Goal: Check status: Check status

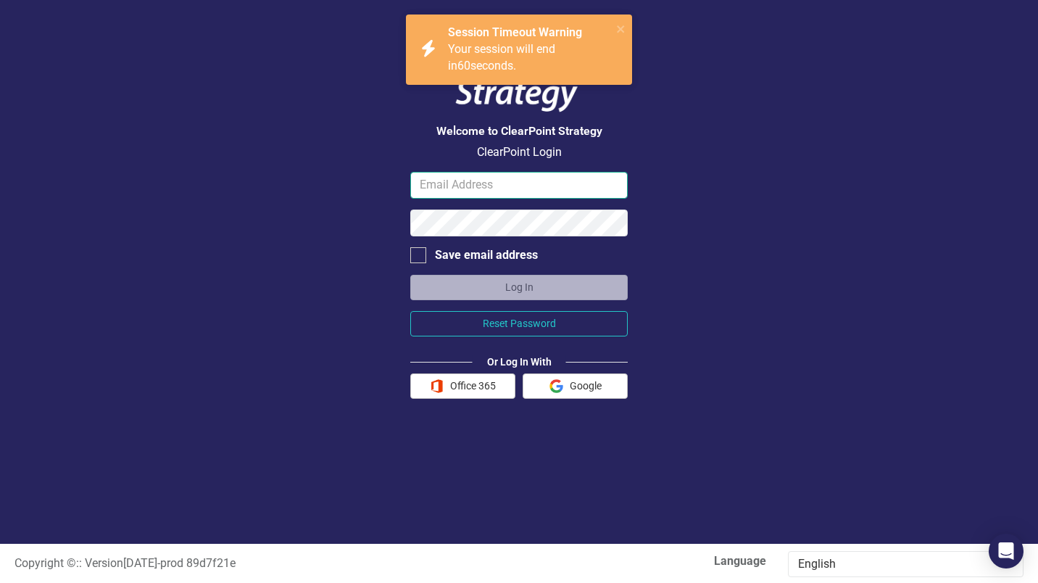
type input "[EMAIL_ADDRESS][DOMAIN_NAME]"
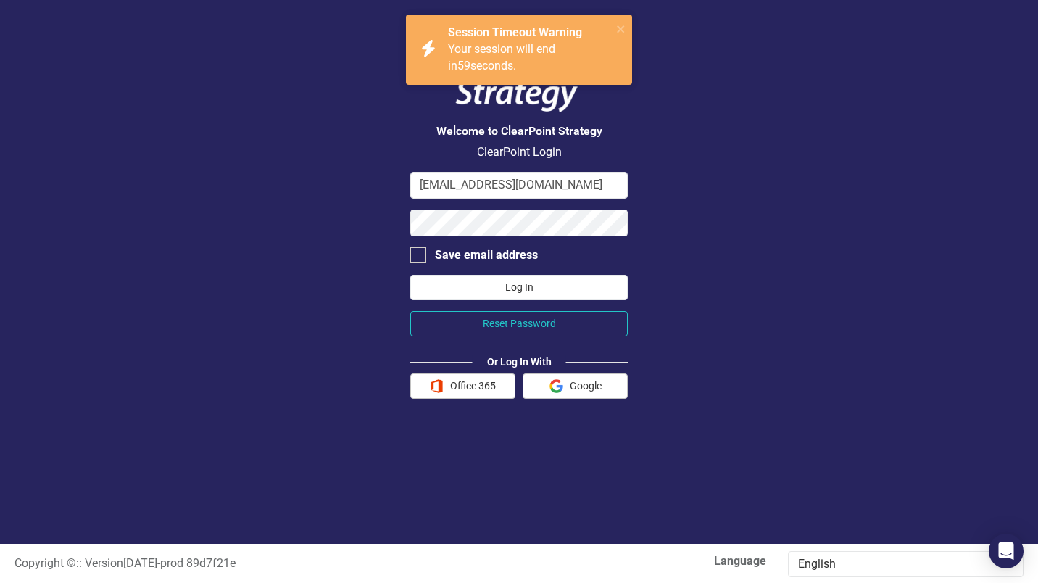
click at [540, 292] on button "Log In" at bounding box center [519, 287] width 218 height 25
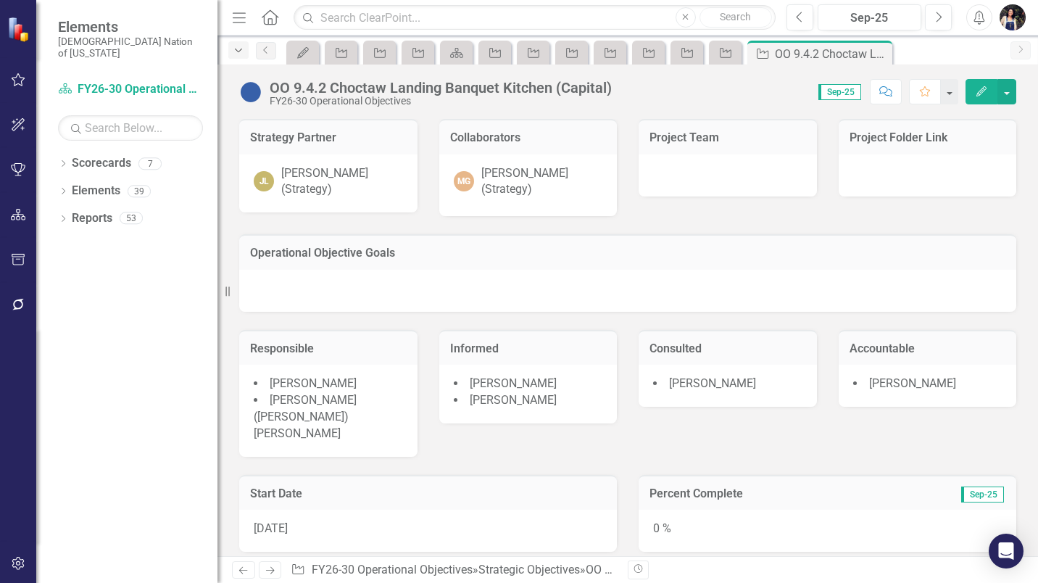
click at [239, 54] on icon "Dropdown" at bounding box center [238, 51] width 13 height 10
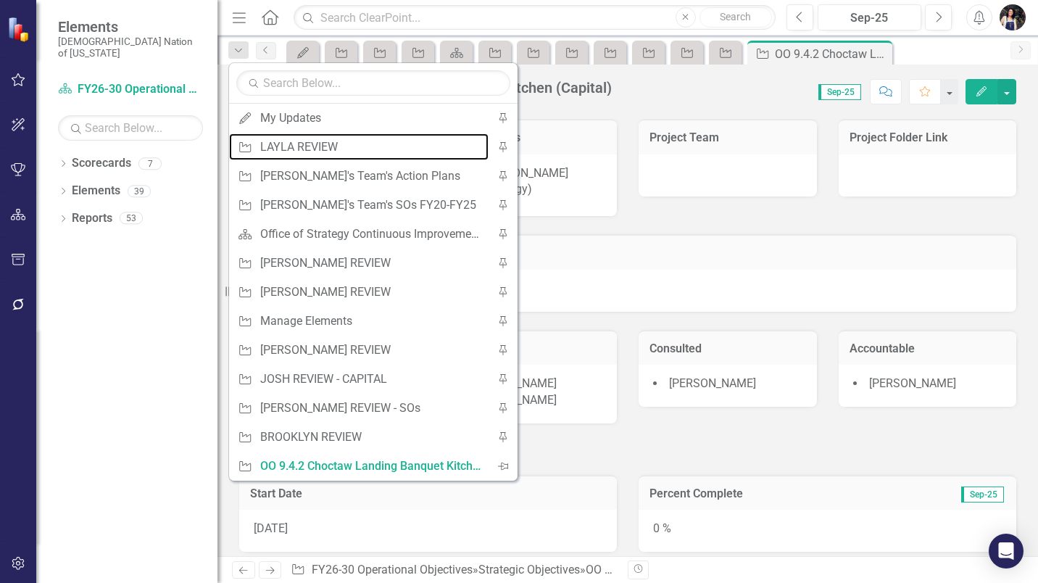
click at [318, 146] on div "LAYLA REVIEW" at bounding box center [370, 147] width 221 height 18
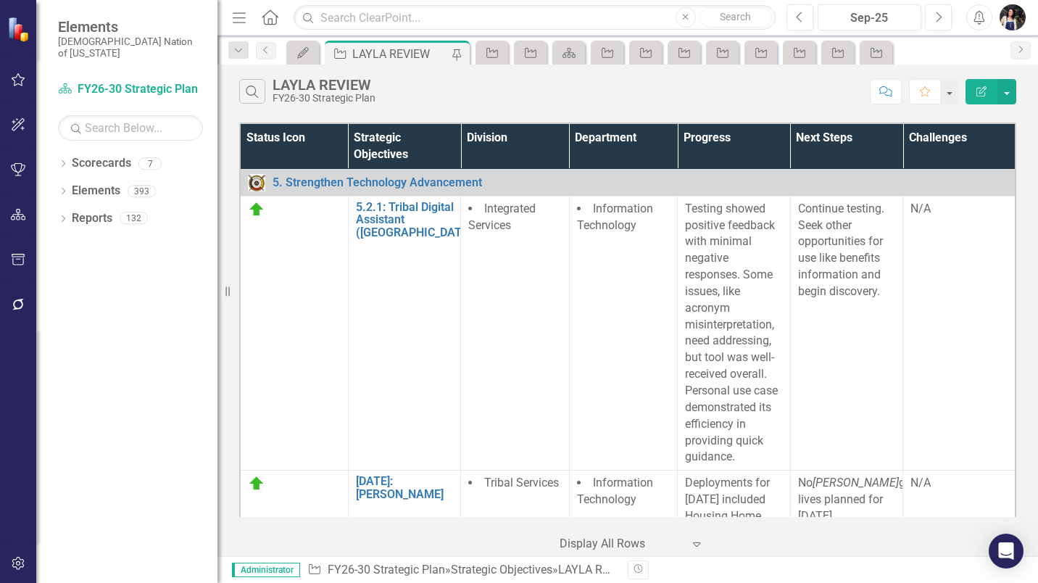
click at [239, 15] on icon "Menu" at bounding box center [239, 16] width 19 height 15
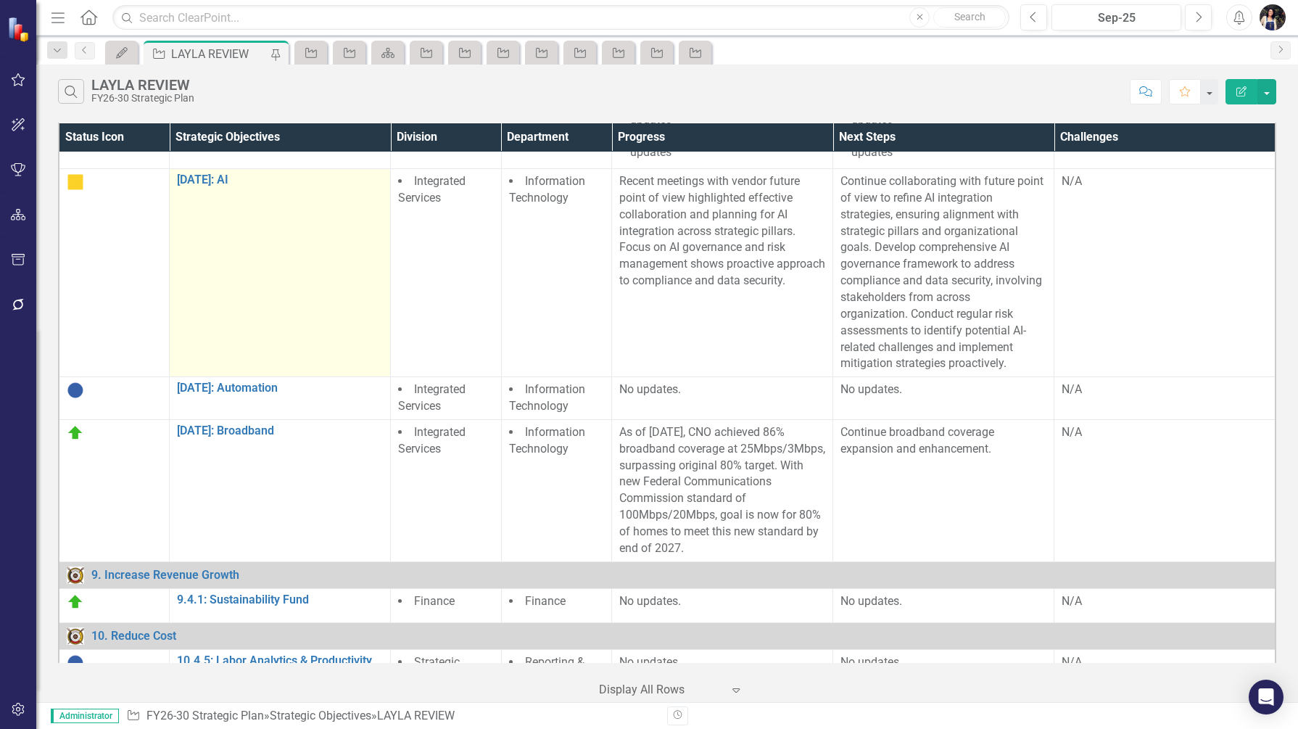
scroll to position [453, 0]
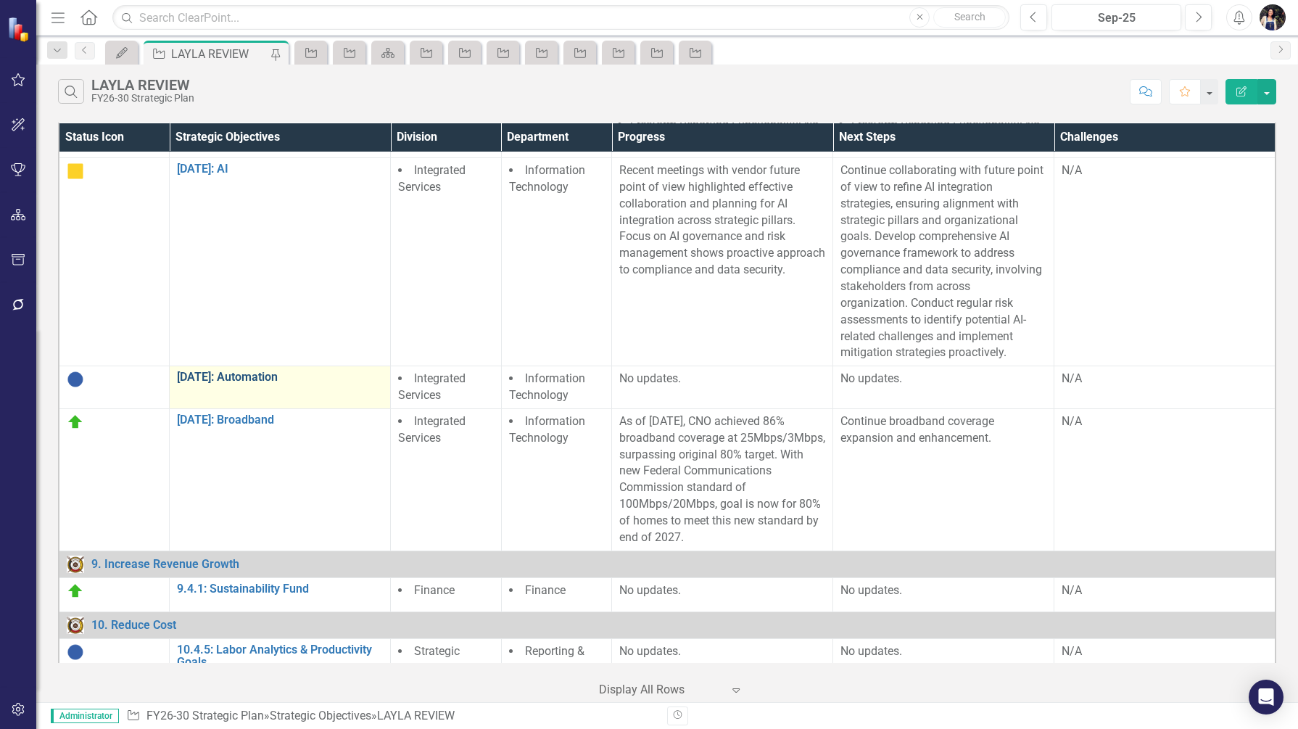
click at [253, 384] on link "[DATE]: Automation" at bounding box center [280, 377] width 206 height 13
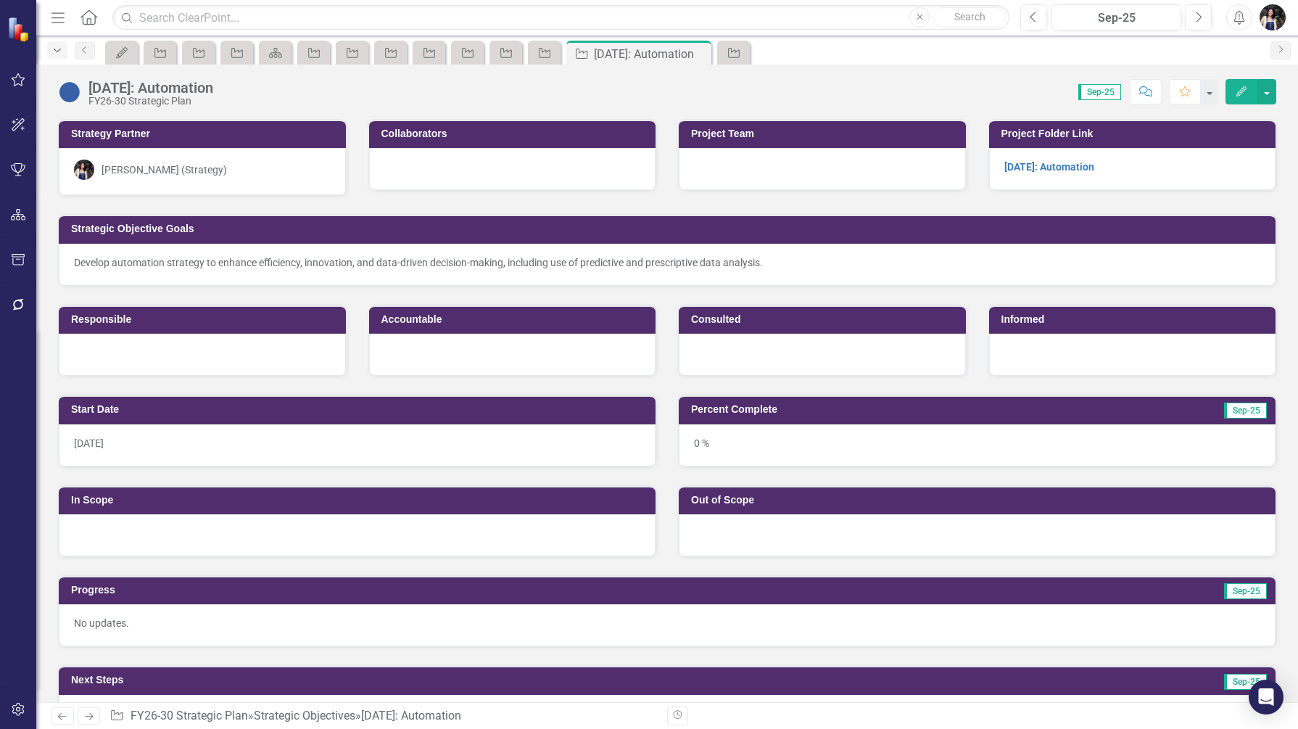
click at [47, 49] on div "Dropdown" at bounding box center [57, 49] width 20 height 17
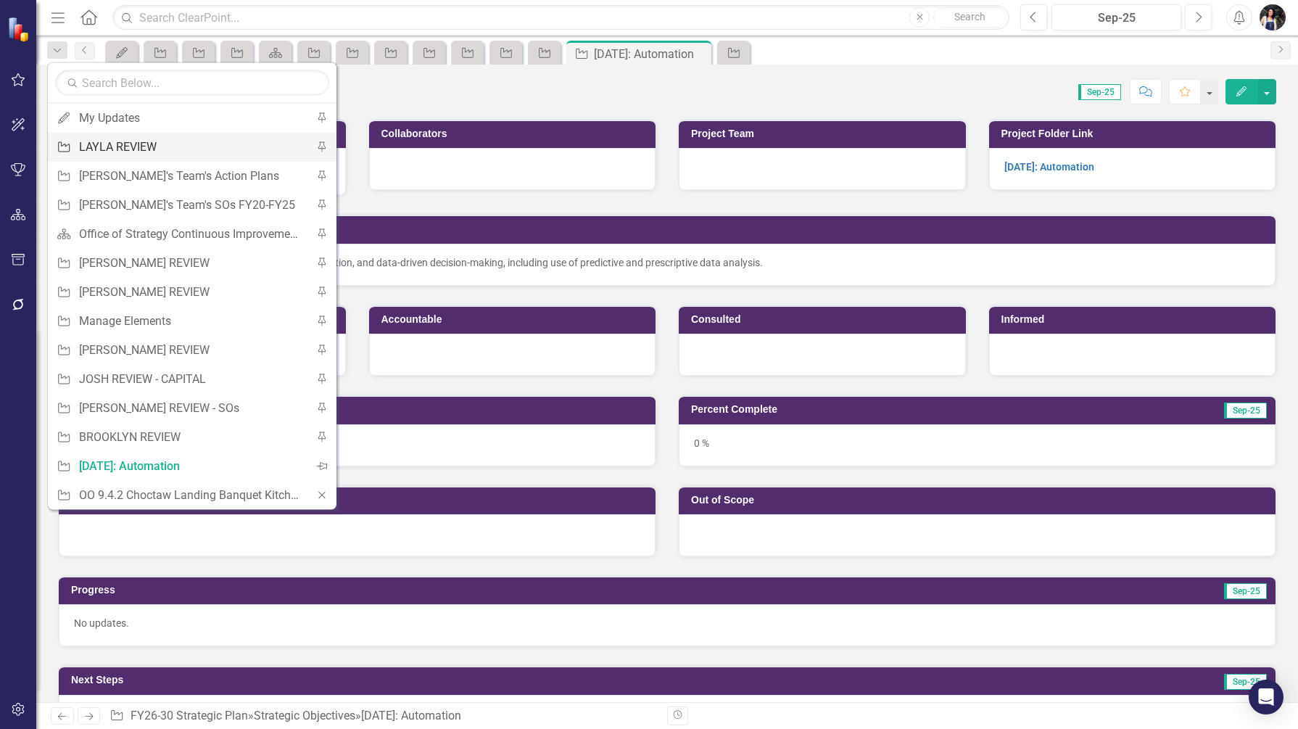
click at [133, 145] on div "LAYLA REVIEW" at bounding box center [189, 147] width 221 height 18
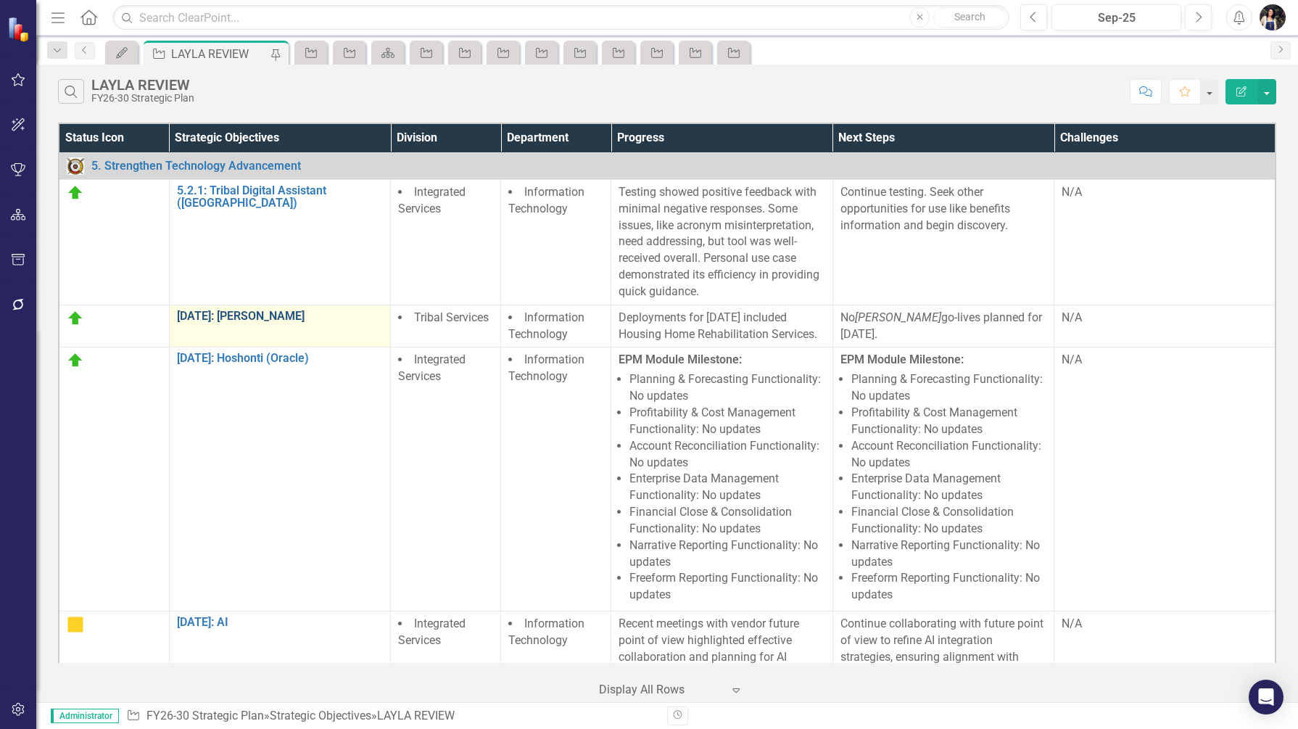
scroll to position [91, 0]
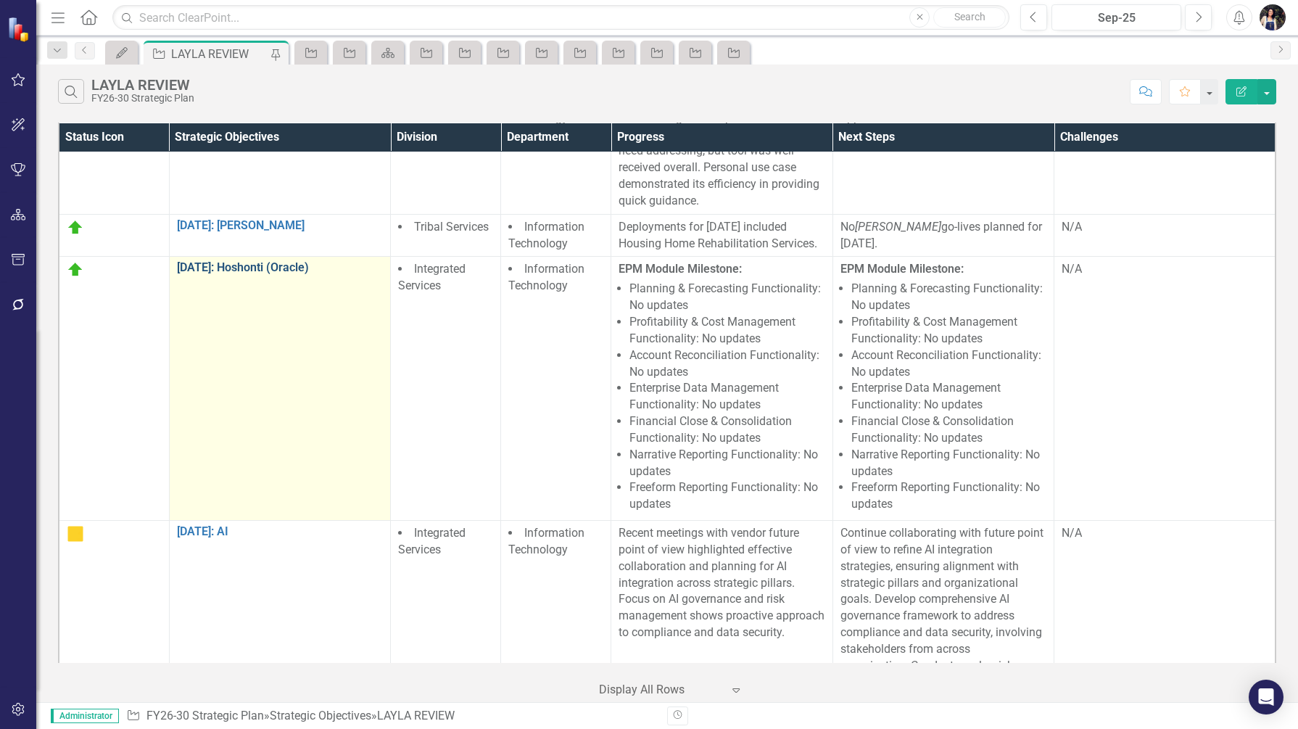
click at [285, 274] on link "[DATE]: Hoshonti (Oracle)" at bounding box center [280, 267] width 206 height 13
